Goal: Task Accomplishment & Management: Manage account settings

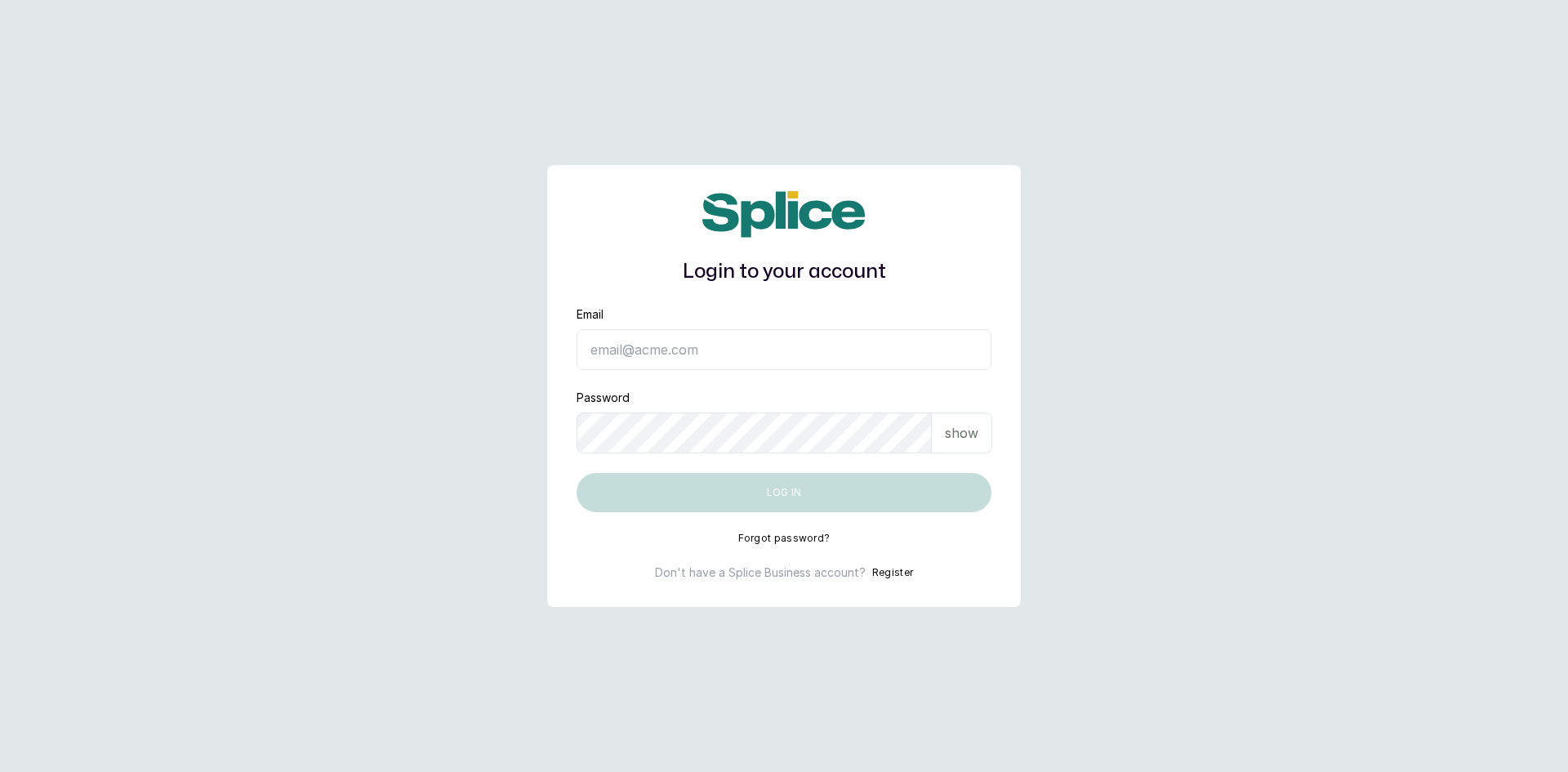
type input "[EMAIL_ADDRESS][DOMAIN_NAME]"
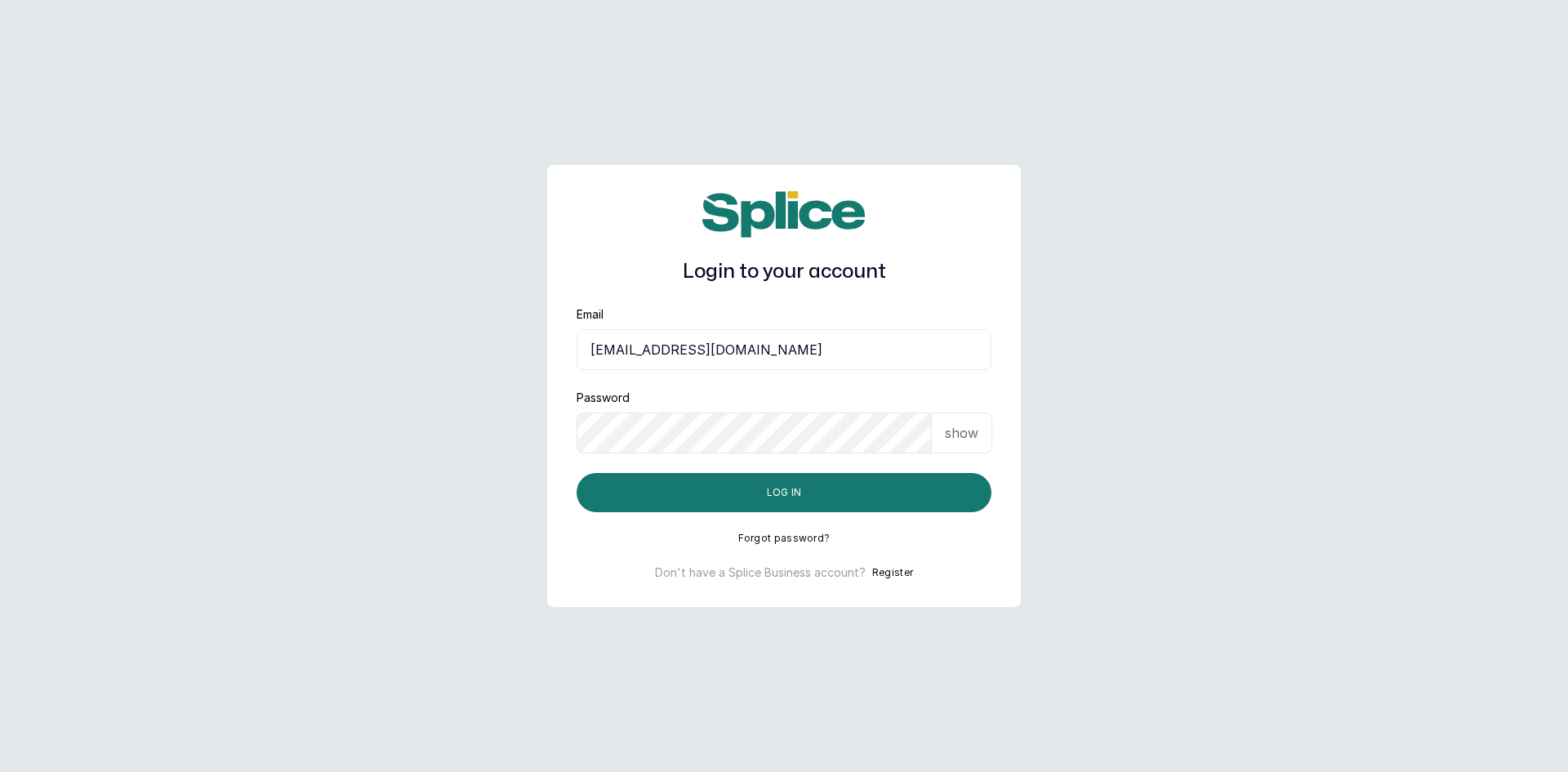
click at [960, 425] on p "show" at bounding box center [962, 434] width 34 height 20
click at [762, 490] on button "Log in" at bounding box center [784, 493] width 415 height 40
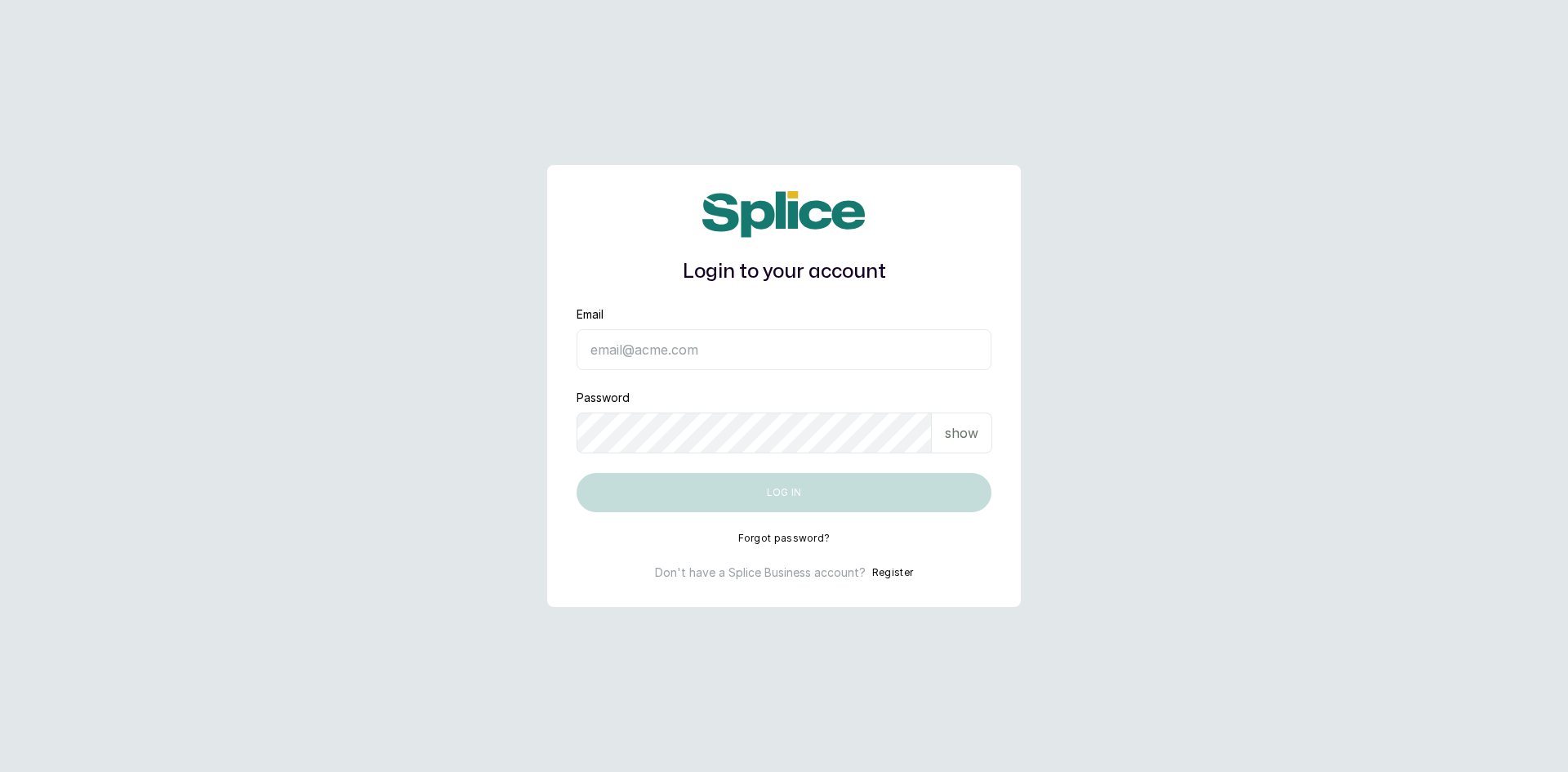
type input "[EMAIL_ADDRESS][DOMAIN_NAME]"
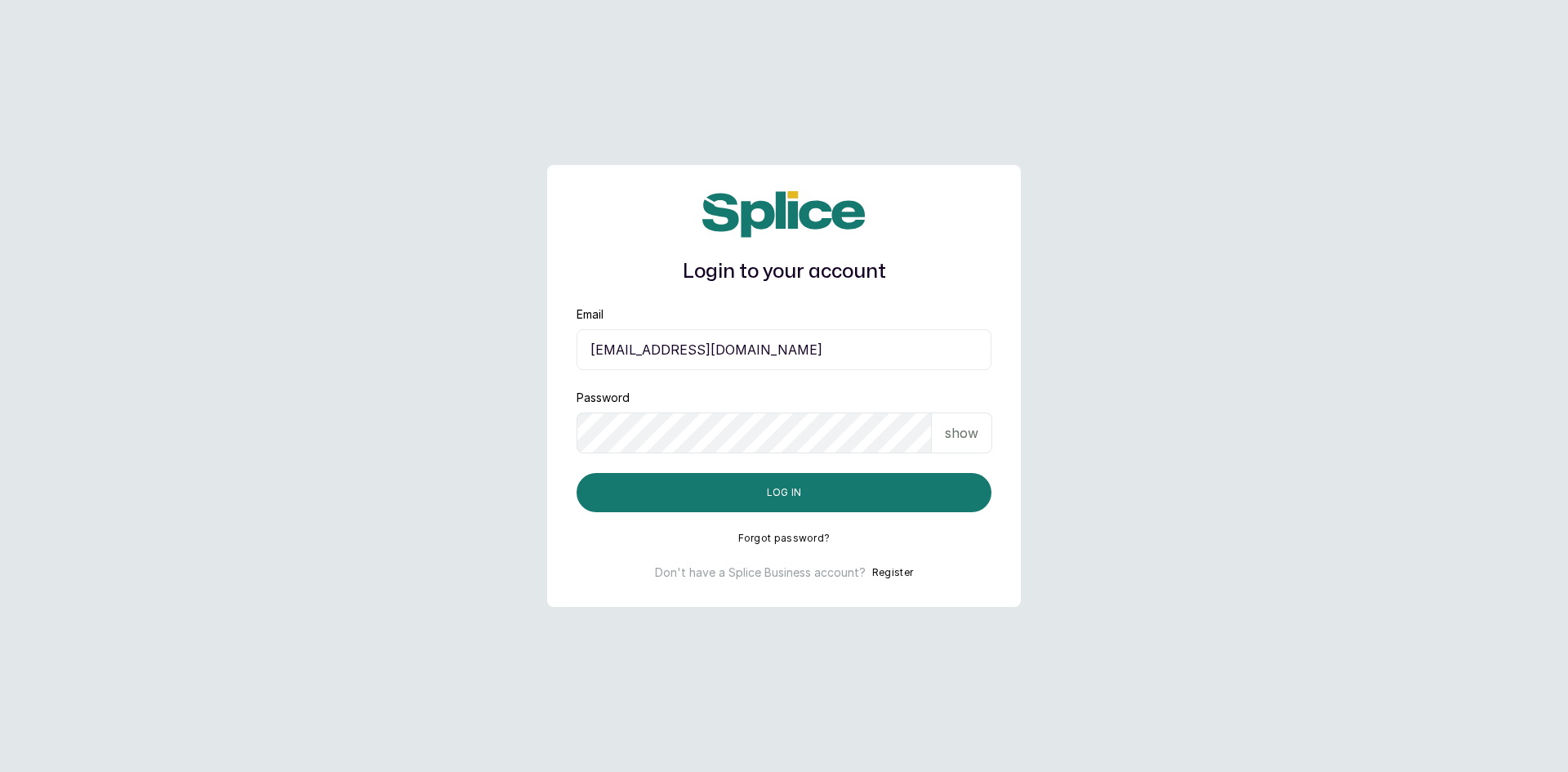
click at [969, 427] on p "show" at bounding box center [962, 434] width 34 height 20
click at [803, 488] on button "Log in" at bounding box center [784, 493] width 415 height 40
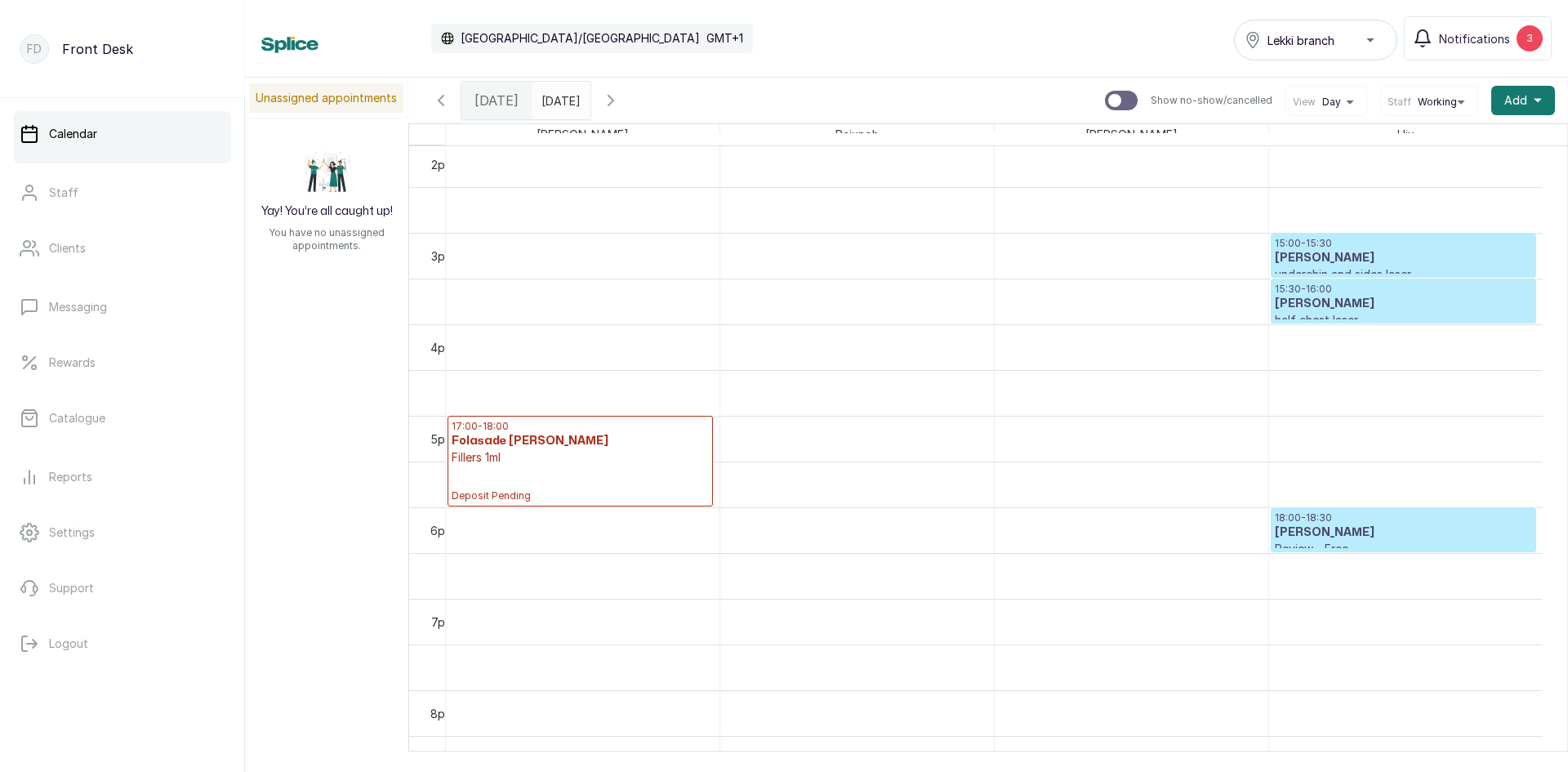
scroll to position [1343, 0]
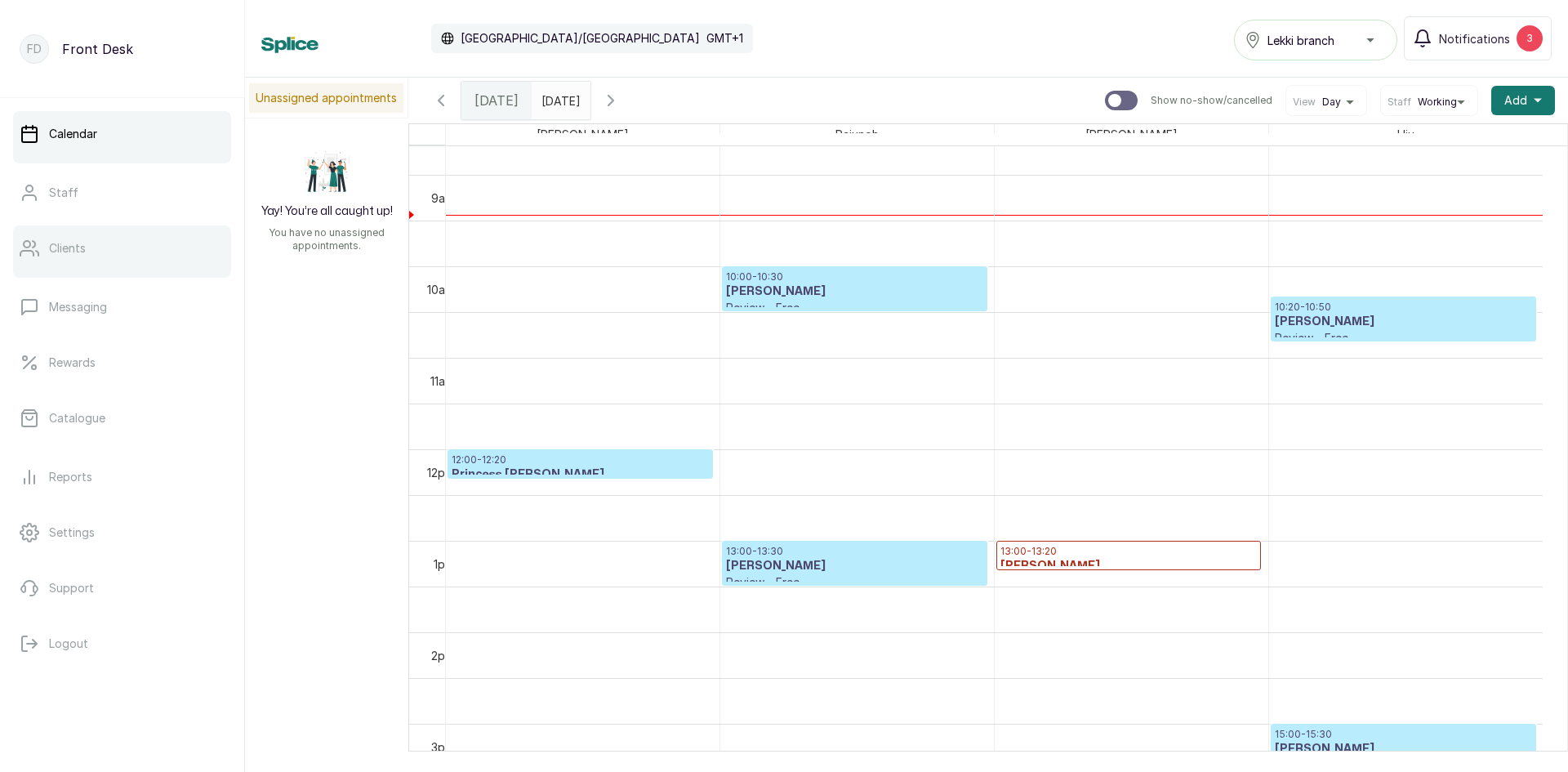
click at [105, 250] on link "Clients" at bounding box center [122, 248] width 218 height 46
